Goal: Find specific page/section: Find specific page/section

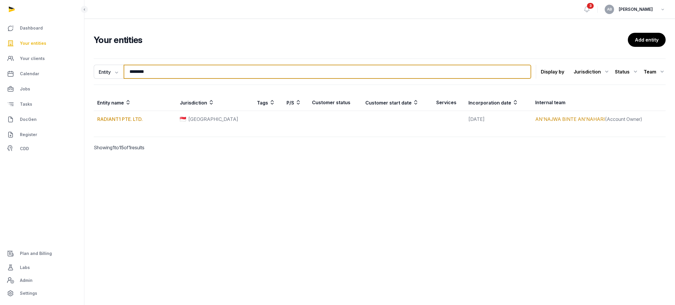
click at [226, 75] on input "********" at bounding box center [328, 72] width 408 height 14
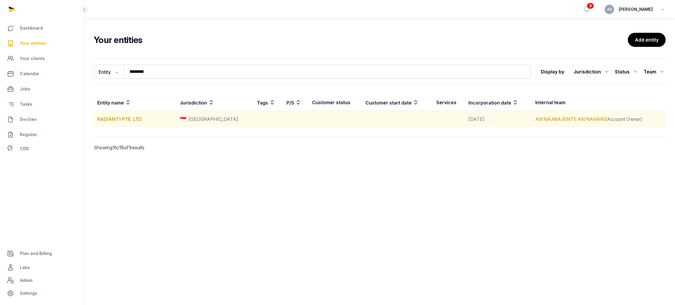
click at [118, 123] on td "RADIANT1 PTE. LTD." at bounding box center [135, 119] width 83 height 17
click at [118, 120] on link "RADIANT1 PTE. LTD." at bounding box center [119, 119] width 45 height 6
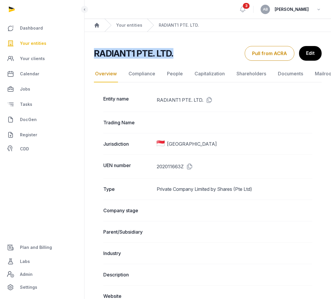
drag, startPoint x: 175, startPoint y: 57, endPoint x: 93, endPoint y: 61, distance: 82.2
copy h2 "RADIANT1 PTE. LTD."
click at [191, 163] on icon at bounding box center [188, 166] width 9 height 9
click at [205, 99] on icon at bounding box center [207, 99] width 9 height 9
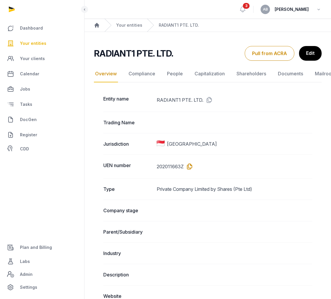
click at [189, 165] on icon at bounding box center [188, 166] width 9 height 9
